Goal: Task Accomplishment & Management: Manage account settings

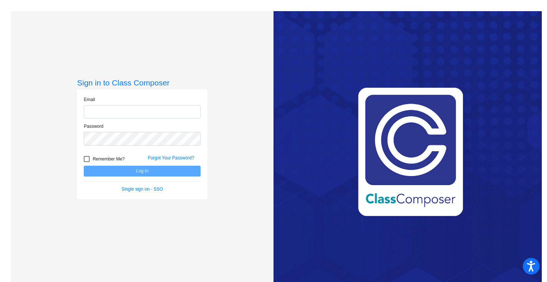
click at [140, 111] on input "email" at bounding box center [142, 112] width 117 height 14
type input "[EMAIL_ADDRESS][DOMAIN_NAME]"
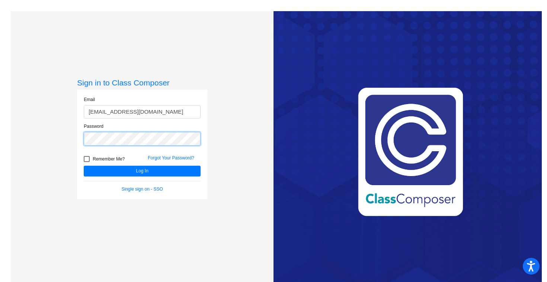
click at [84, 166] on button "Log In" at bounding box center [142, 171] width 117 height 11
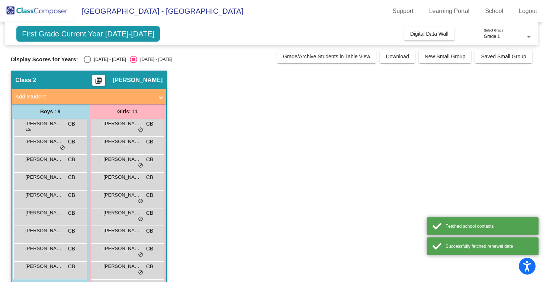
click at [94, 61] on div "[DATE] - [DATE]" at bounding box center [108, 59] width 35 height 7
click at [87, 63] on input "[DATE] - [DATE]" at bounding box center [87, 63] width 0 height 0
radio input "true"
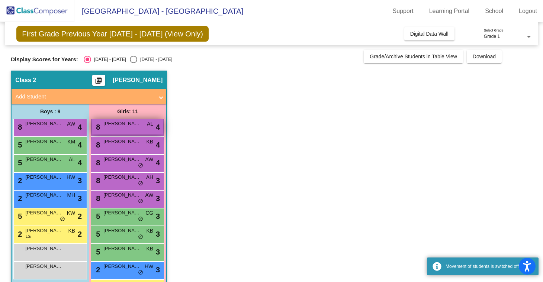
click at [138, 128] on div "8 [PERSON_NAME] AL lock do_not_disturb_alt 4" at bounding box center [127, 126] width 71 height 15
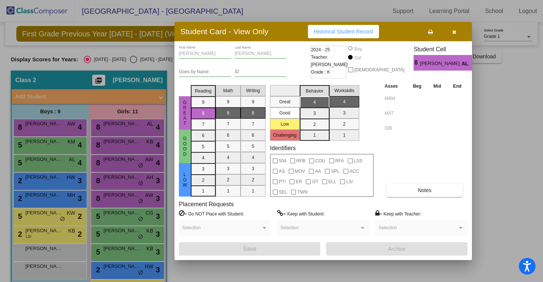
click at [139, 149] on div at bounding box center [271, 141] width 543 height 282
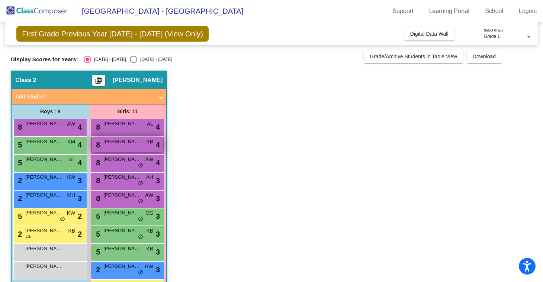
click at [139, 150] on div "8 [PERSON_NAME] KB lock do_not_disturb_alt 4" at bounding box center [127, 144] width 71 height 15
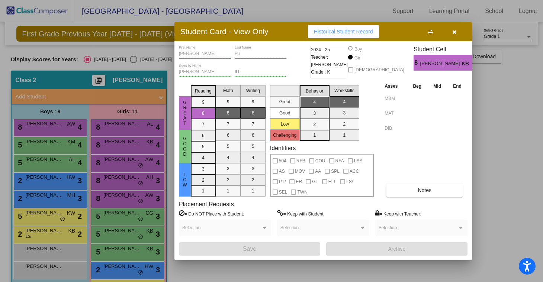
click at [137, 181] on div at bounding box center [271, 141] width 543 height 282
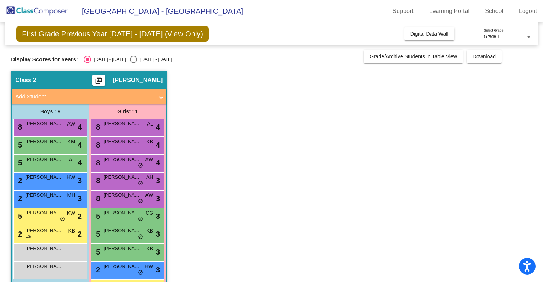
click at [137, 181] on span "[PERSON_NAME]" at bounding box center [121, 177] width 37 height 7
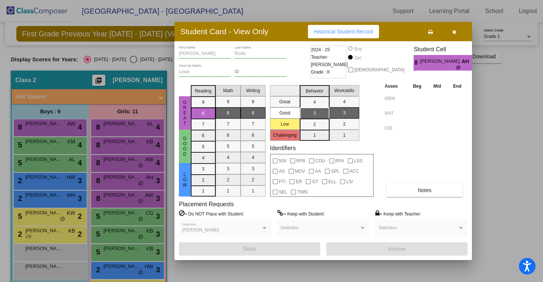
click at [135, 200] on div at bounding box center [271, 141] width 543 height 282
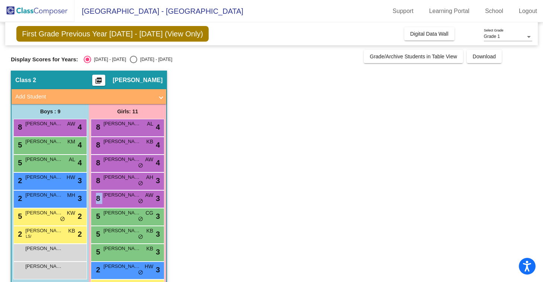
click at [135, 200] on div "8 [PERSON_NAME] AW lock do_not_disturb_alt 3" at bounding box center [127, 198] width 71 height 15
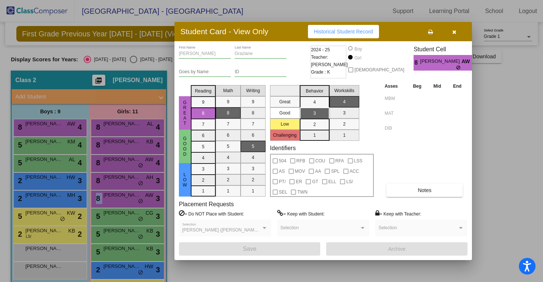
click at [455, 32] on icon "button" at bounding box center [454, 31] width 4 height 5
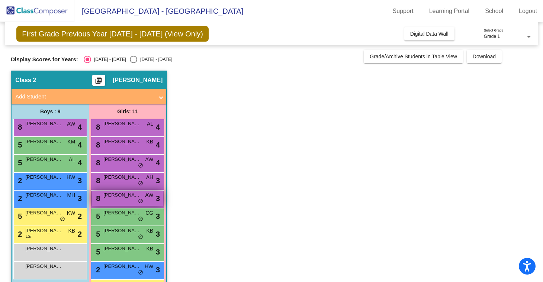
click at [129, 201] on div "8 [PERSON_NAME] AW lock do_not_disturb_alt 3" at bounding box center [127, 198] width 71 height 15
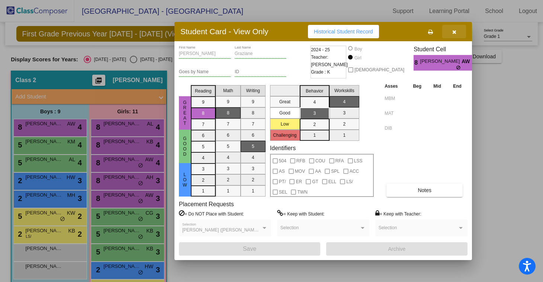
click at [454, 29] on span "button" at bounding box center [454, 32] width 4 height 6
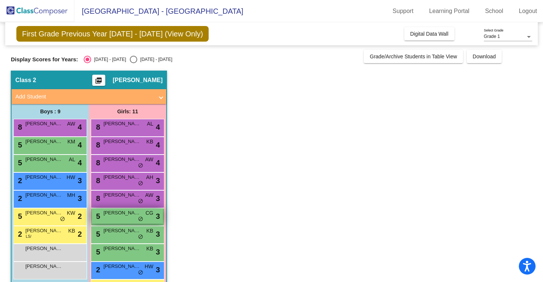
click at [143, 214] on div "5 [PERSON_NAME] lock do_not_disturb_alt 3" at bounding box center [127, 216] width 71 height 15
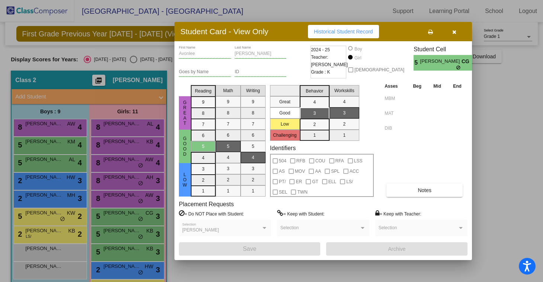
click at [456, 36] on button "button" at bounding box center [454, 31] width 24 height 13
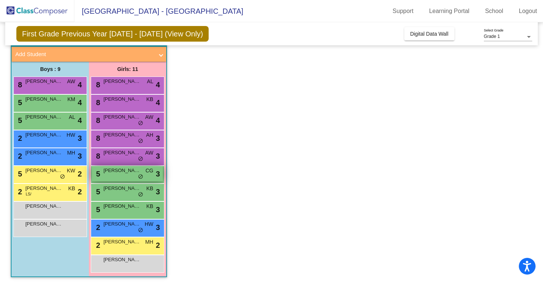
scroll to position [45, 0]
